Goal: Browse casually

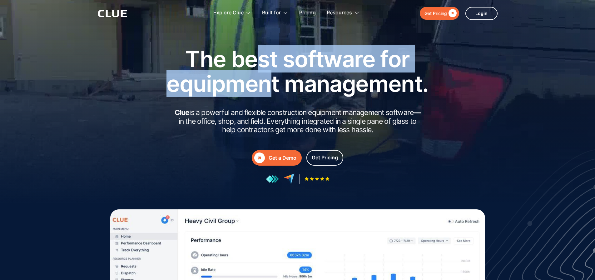
click at [274, 85] on h1 "The best software for equipment management." at bounding box center [297, 71] width 281 height 49
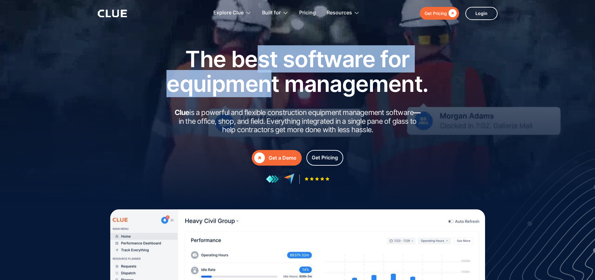
click at [274, 85] on h1 "The best software for equipment management." at bounding box center [297, 71] width 281 height 49
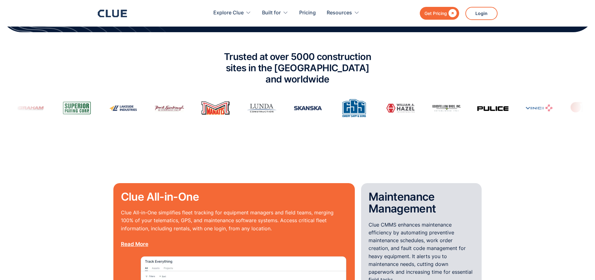
scroll to position [406, 0]
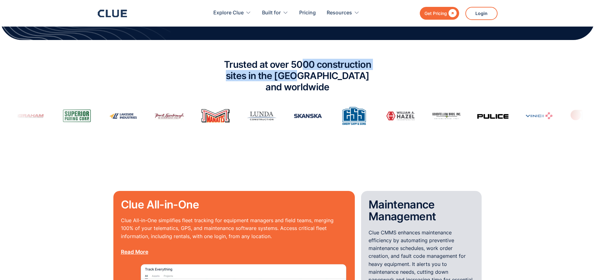
drag, startPoint x: 304, startPoint y: 60, endPoint x: 304, endPoint y: 76, distance: 16.2
click at [304, 76] on h2 "Trusted at over 5000 construction sites in the [GEOGRAPHIC_DATA] and worldwide" at bounding box center [298, 76] width 172 height 34
drag, startPoint x: 294, startPoint y: 63, endPoint x: 294, endPoint y: 79, distance: 15.9
click at [294, 79] on h2 "Trusted at over 5000 construction sites in the [GEOGRAPHIC_DATA] and worldwide" at bounding box center [298, 76] width 172 height 34
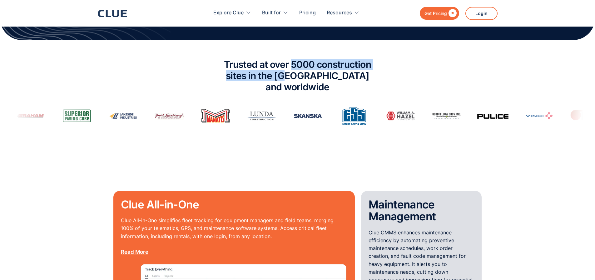
click at [294, 79] on h2 "Trusted at over 5000 construction sites in the [GEOGRAPHIC_DATA] and worldwide" at bounding box center [298, 76] width 172 height 34
drag, startPoint x: 296, startPoint y: 65, endPoint x: 296, endPoint y: 74, distance: 8.8
click at [296, 74] on h2 "Trusted at over 5000 construction sites in the [GEOGRAPHIC_DATA] and worldwide" at bounding box center [298, 76] width 172 height 34
drag, startPoint x: 303, startPoint y: 60, endPoint x: 301, endPoint y: 80, distance: 19.5
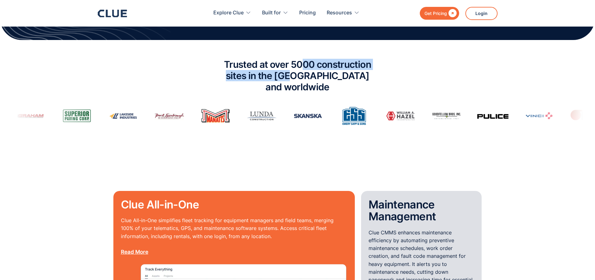
click at [301, 80] on h2 "Trusted at over 5000 construction sites in the [GEOGRAPHIC_DATA] and worldwide" at bounding box center [298, 76] width 172 height 34
click at [300, 80] on h2 "Trusted at over 5000 construction sites in the [GEOGRAPHIC_DATA] and worldwide" at bounding box center [298, 76] width 172 height 34
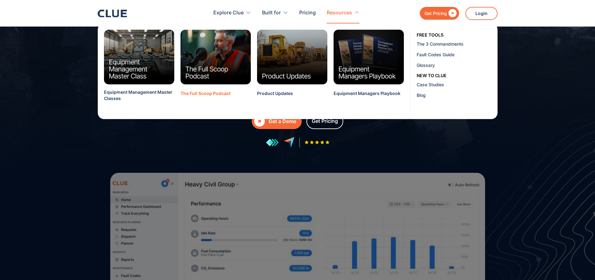
scroll to position [0, 0]
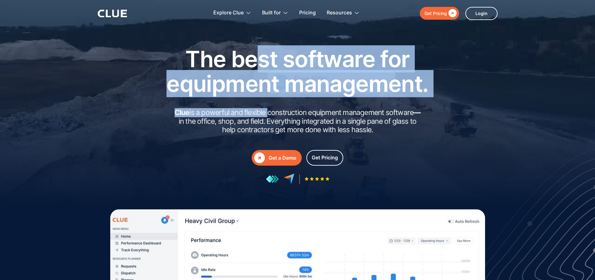
drag, startPoint x: 268, startPoint y: 92, endPoint x: 272, endPoint y: 107, distance: 16.2
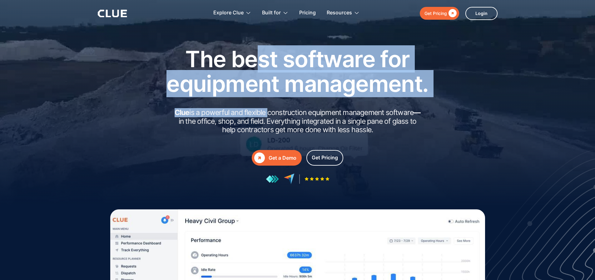
click at [272, 107] on div "The best software for equipment management. Clue is a powerful and flexible con…" at bounding box center [297, 116] width 281 height 138
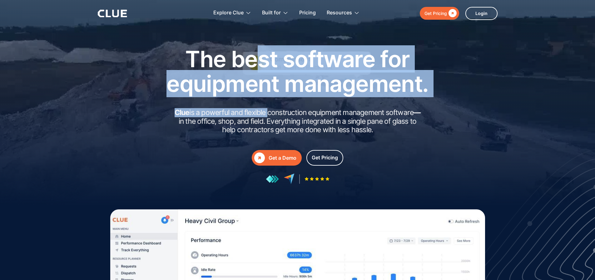
click at [272, 106] on div "The best software for equipment management. Clue is a powerful and flexible con…" at bounding box center [297, 116] width 281 height 138
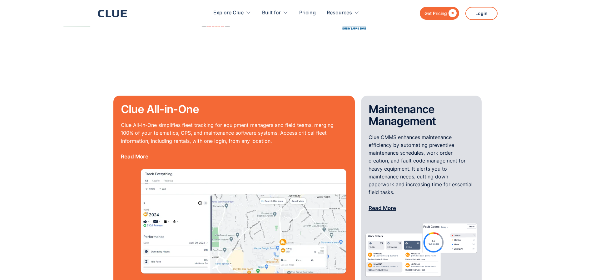
scroll to position [625, 0]
